Goal: Obtain resource: Download file/media

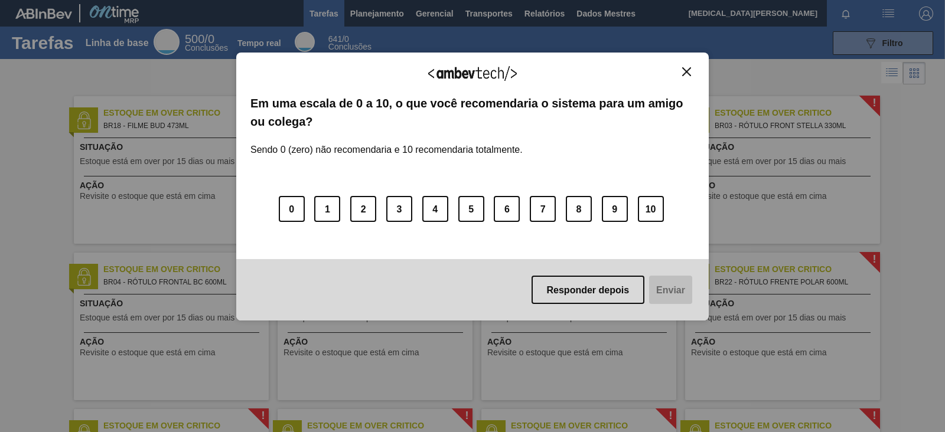
click at [693, 70] on button "Fechar" at bounding box center [687, 72] width 16 height 10
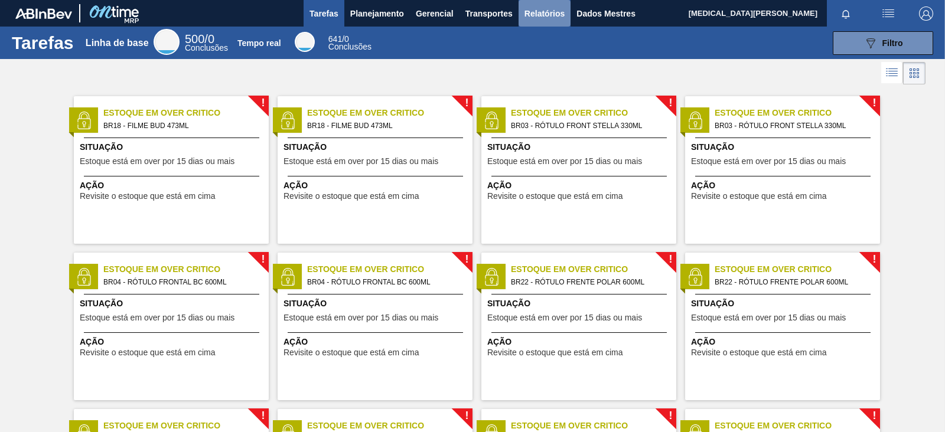
click at [529, 16] on font "Relatórios" at bounding box center [544, 13] width 40 height 9
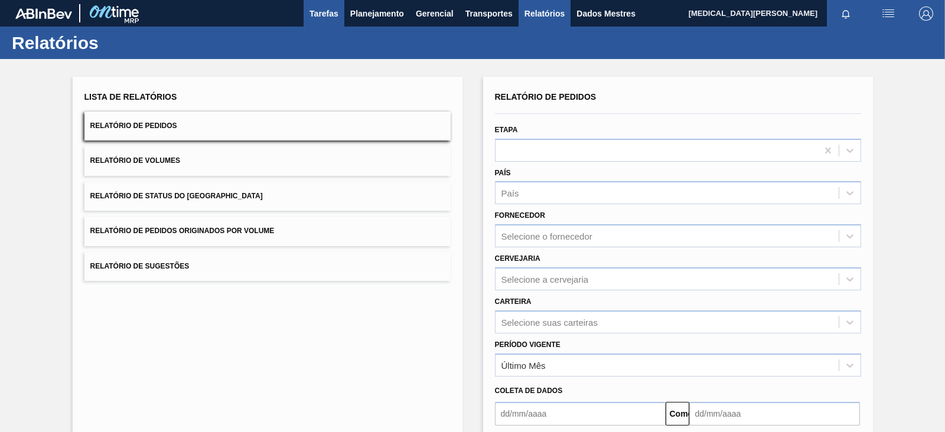
click at [341, 13] on button "Tarefas" at bounding box center [324, 13] width 41 height 27
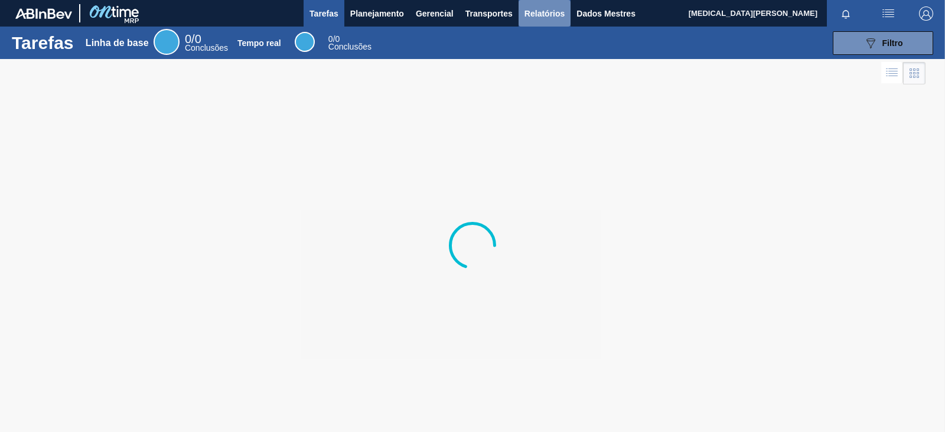
click at [534, 2] on button "Relatórios" at bounding box center [545, 13] width 52 height 27
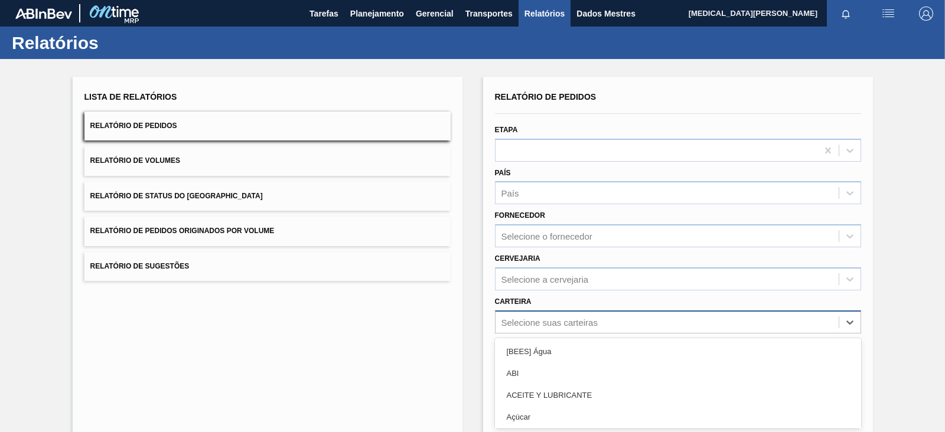
click at [534, 322] on div "option ACEITE Y LUBRICANTE focused, 3 of 101. 101 results available. Use Up and…" at bounding box center [678, 322] width 366 height 23
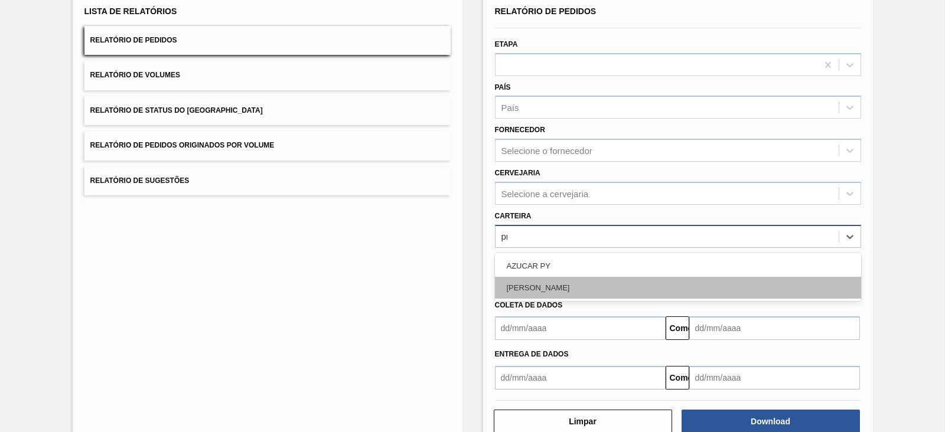
type input "pr"
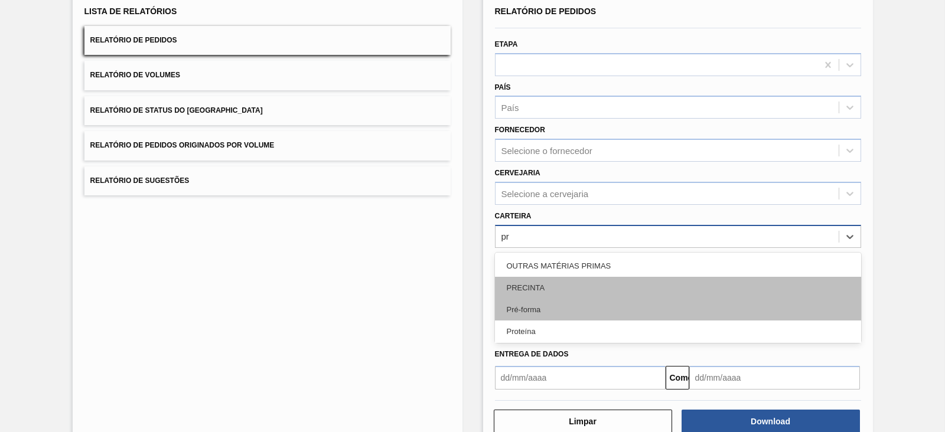
click at [542, 306] on div "Pré-forma" at bounding box center [678, 310] width 366 height 22
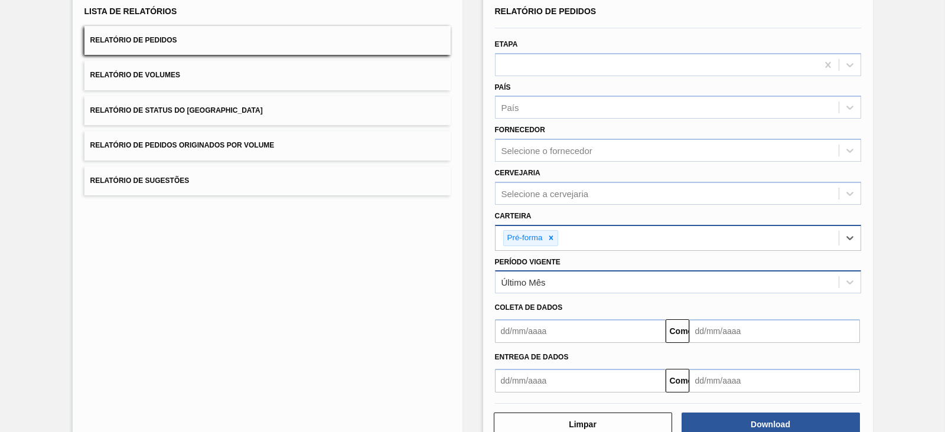
click at [560, 283] on div "Último Mês" at bounding box center [666, 282] width 343 height 17
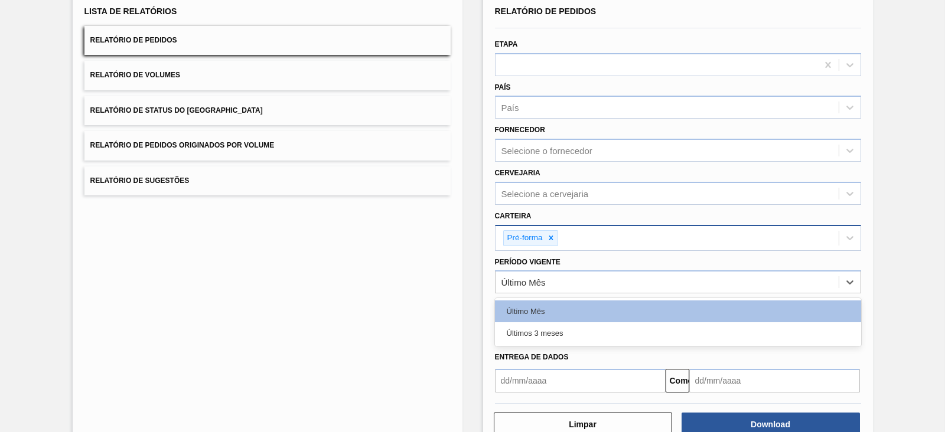
click at [560, 335] on font "Últimos 3 meses" at bounding box center [535, 333] width 57 height 9
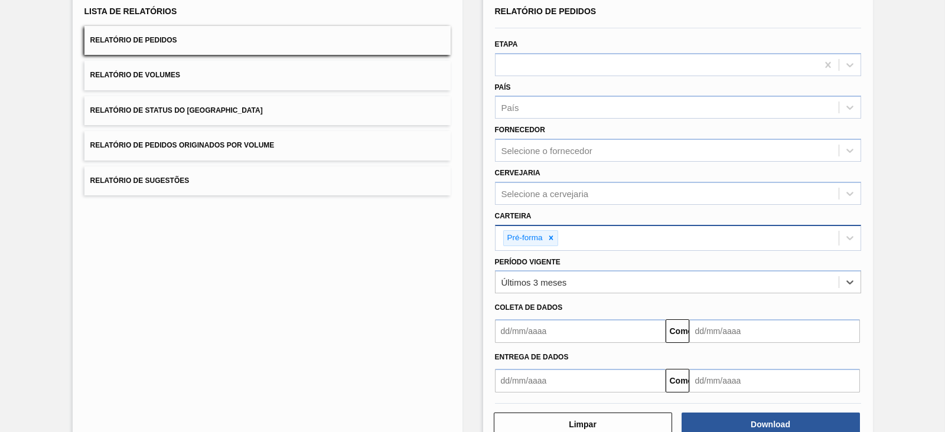
click at [546, 338] on input "text" at bounding box center [580, 331] width 171 height 24
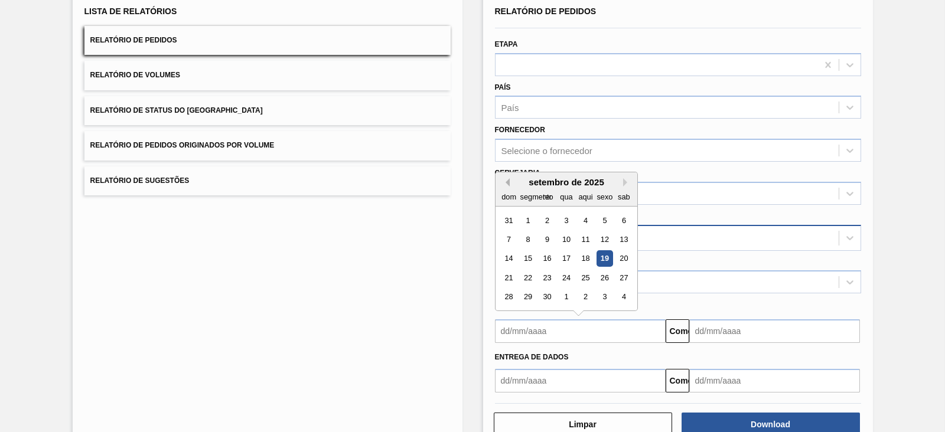
click at [508, 178] on button "Mês anterior" at bounding box center [505, 182] width 8 height 8
click at [549, 214] on div "1" at bounding box center [547, 221] width 16 height 16
type input "[DATE]"
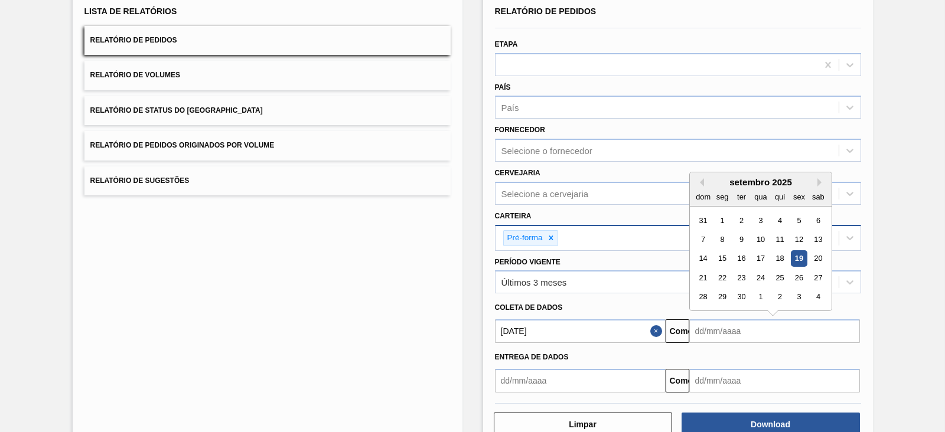
click at [751, 335] on input "text" at bounding box center [774, 331] width 171 height 24
click at [800, 255] on font "19" at bounding box center [798, 259] width 8 height 9
type input "[DATE]"
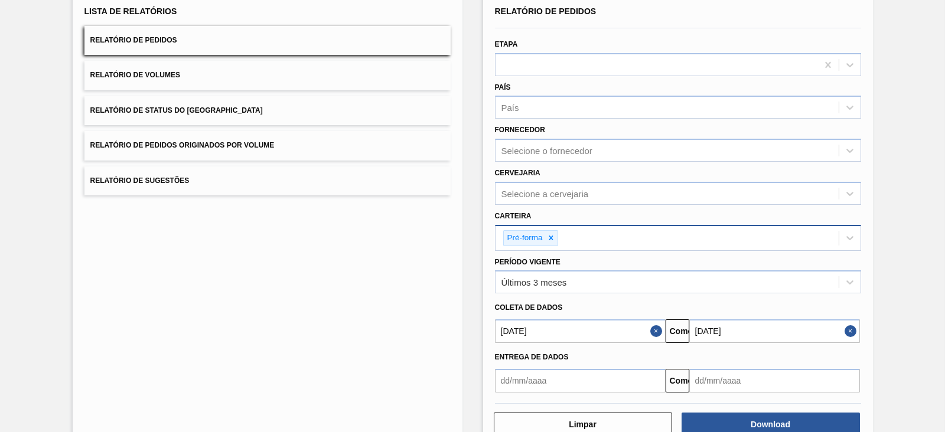
click at [658, 331] on button "Fechar" at bounding box center [657, 331] width 15 height 24
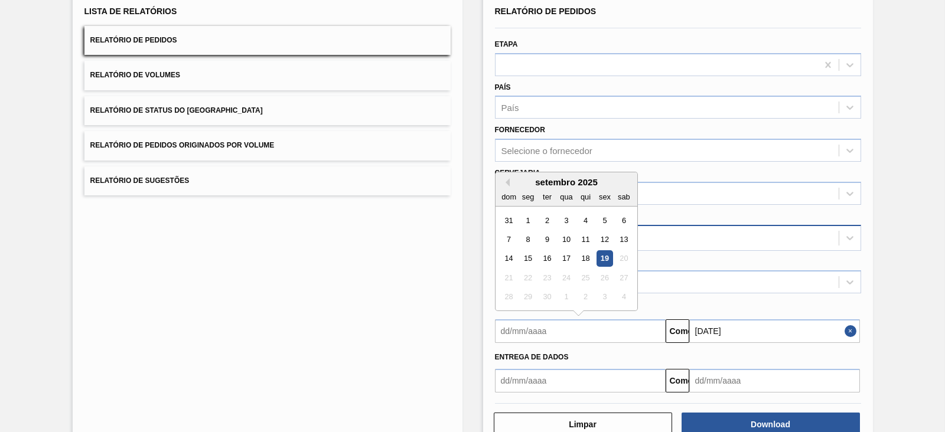
click at [619, 321] on input "text" at bounding box center [580, 331] width 171 height 24
click at [604, 251] on div "19" at bounding box center [604, 259] width 16 height 16
type input "[DATE]"
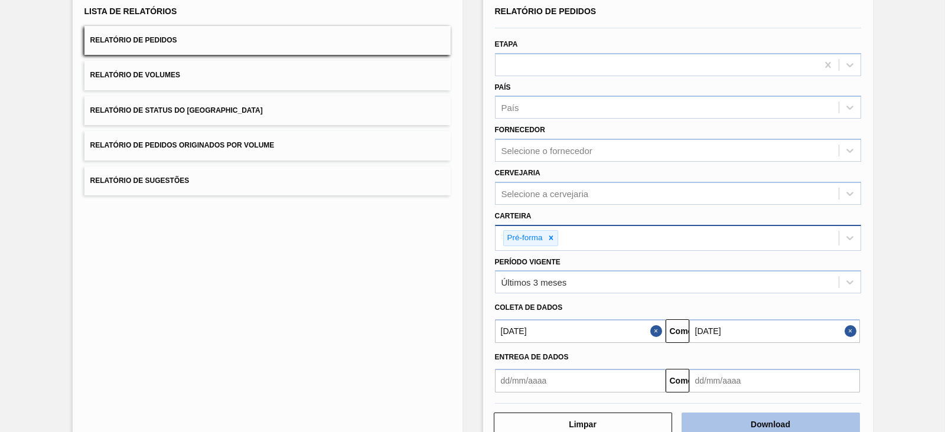
click at [768, 425] on font "Download" at bounding box center [771, 424] width 40 height 9
click at [652, 329] on button "Close" at bounding box center [657, 331] width 15 height 24
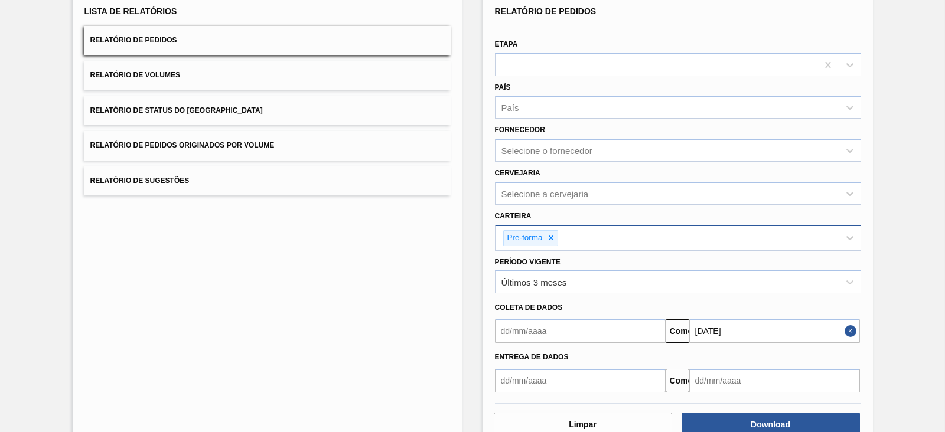
click at [616, 331] on input "text" at bounding box center [580, 331] width 171 height 24
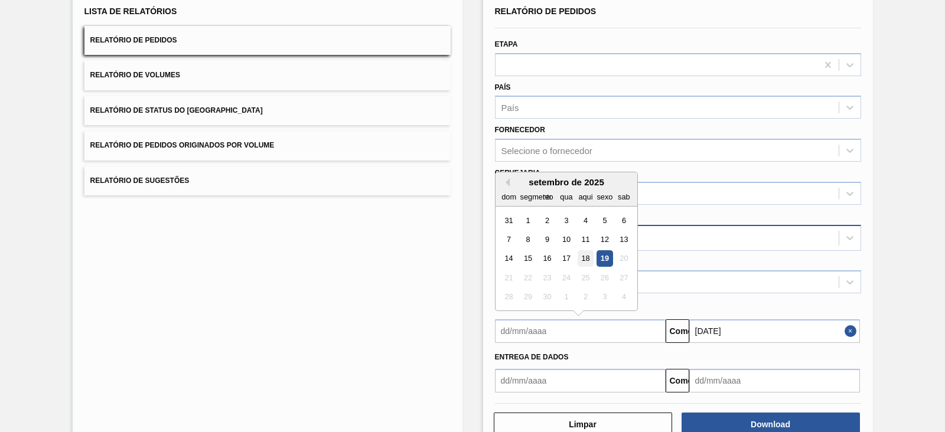
click at [588, 257] on font "18" at bounding box center [585, 259] width 8 height 9
type input "[DATE]"
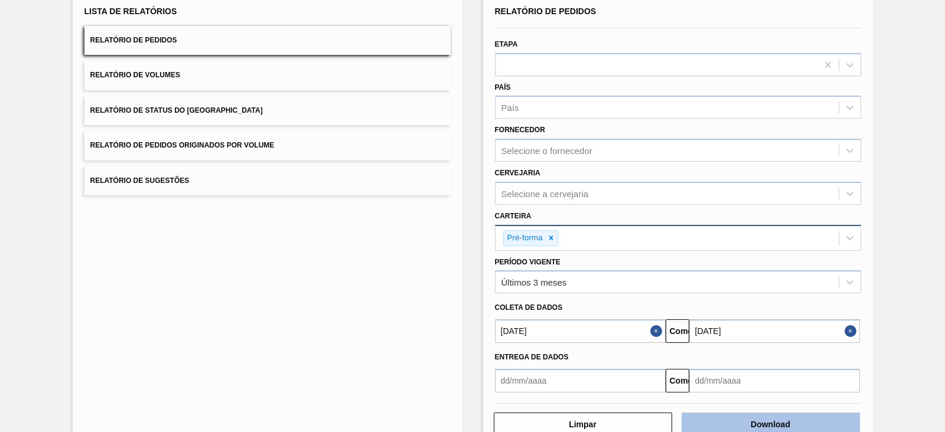
click at [744, 427] on button "Download" at bounding box center [770, 425] width 178 height 24
